Goal: Book appointment/travel/reservation

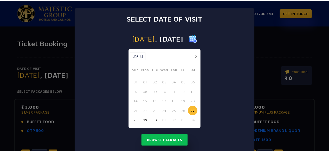
scroll to position [12, 0]
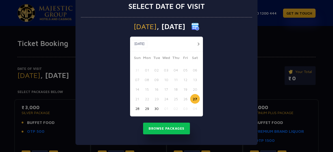
click at [197, 44] on button "button" at bounding box center [198, 44] width 6 height 6
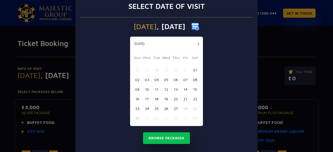
click at [155, 109] on button "25" at bounding box center [157, 109] width 10 height 10
click at [164, 109] on button "26" at bounding box center [166, 109] width 10 height 10
click at [156, 109] on button "25" at bounding box center [157, 109] width 10 height 10
click at [163, 109] on button "26" at bounding box center [166, 109] width 10 height 10
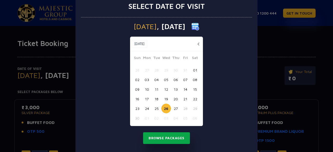
click at [166, 139] on button "Browse Packages" at bounding box center [166, 138] width 47 height 12
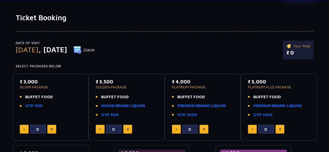
scroll to position [26, 0]
click at [130, 103] on link "HOUSE BRAND LIQUOR" at bounding box center [123, 106] width 44 height 6
click at [127, 131] on button at bounding box center [127, 129] width 9 height 9
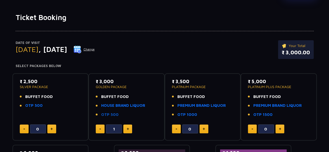
click at [109, 114] on link "OTP 500" at bounding box center [109, 115] width 17 height 6
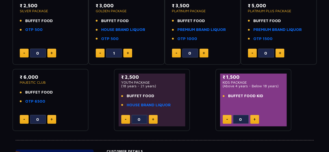
scroll to position [102, 0]
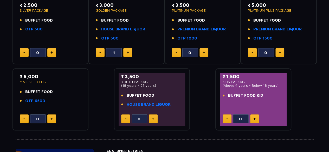
drag, startPoint x: 262, startPoint y: 95, endPoint x: 227, endPoint y: 94, distance: 34.3
click at [227, 94] on li "BUFFET FOOD KID" at bounding box center [254, 96] width 62 height 6
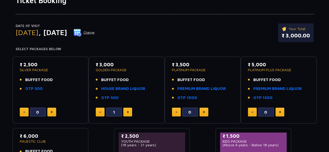
scroll to position [44, 0]
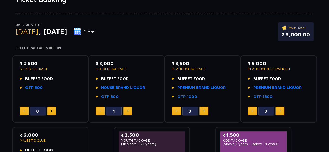
click at [129, 109] on button at bounding box center [127, 111] width 9 height 9
click at [99, 111] on button at bounding box center [100, 111] width 9 height 9
type input "1"
click at [52, 113] on button at bounding box center [51, 111] width 9 height 9
type input "1"
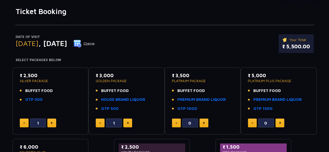
scroll to position [0, 0]
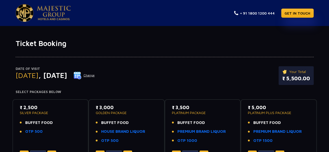
click at [57, 7] on img at bounding box center [54, 13] width 34 height 15
